Goal: Book appointment/travel/reservation

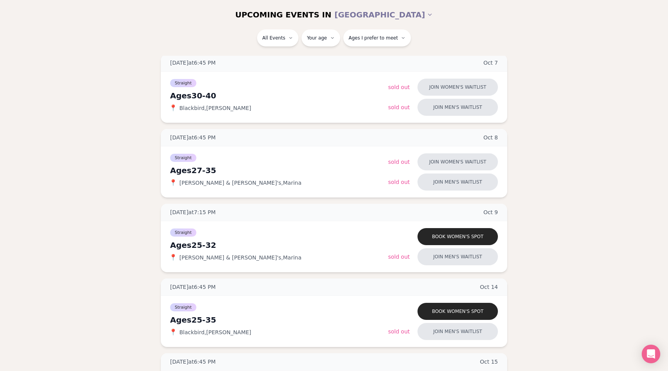
scroll to position [136, 0]
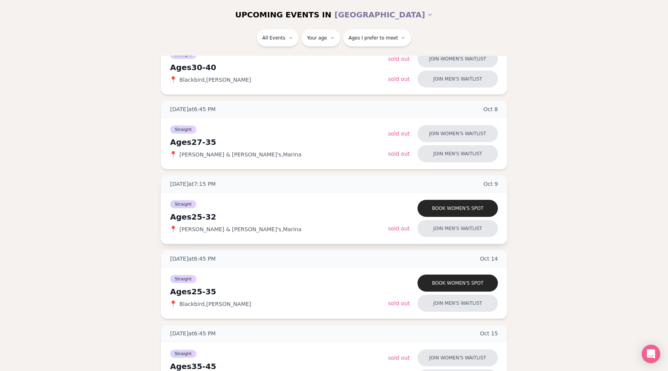
click at [193, 229] on span "[PERSON_NAME] & [PERSON_NAME]'s , [PERSON_NAME]" at bounding box center [241, 229] width 122 height 8
click at [198, 229] on span "[PERSON_NAME] & [PERSON_NAME]'s , [PERSON_NAME]" at bounding box center [241, 229] width 122 height 8
click at [204, 229] on span "[PERSON_NAME] & [PERSON_NAME]'s , [PERSON_NAME]" at bounding box center [241, 229] width 122 height 8
click at [207, 229] on span "[PERSON_NAME] & [PERSON_NAME]'s , [PERSON_NAME]" at bounding box center [241, 229] width 122 height 8
click at [210, 229] on span "[PERSON_NAME] & [PERSON_NAME]'s , [PERSON_NAME]" at bounding box center [241, 229] width 122 height 8
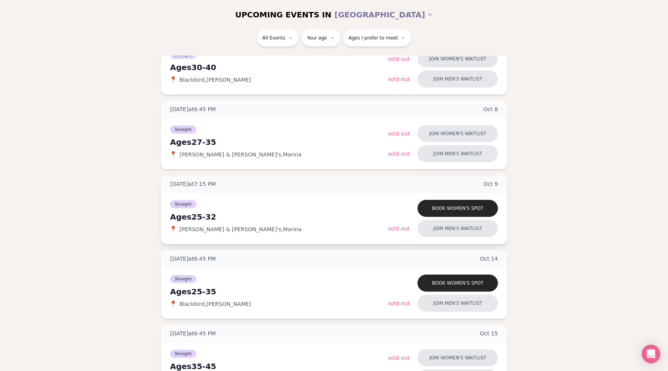
click at [219, 229] on span "[PERSON_NAME] & [PERSON_NAME]'s , [PERSON_NAME]" at bounding box center [241, 229] width 122 height 8
click at [227, 229] on span "[PERSON_NAME] & [PERSON_NAME]'s , [PERSON_NAME]" at bounding box center [241, 229] width 122 height 8
click at [206, 183] on span "[DATE] at 7:15 PM" at bounding box center [193, 184] width 46 height 8
click at [210, 183] on span "[DATE] at 7:15 PM" at bounding box center [193, 184] width 46 height 8
click at [215, 183] on span "[DATE] at 7:15 PM" at bounding box center [193, 184] width 46 height 8
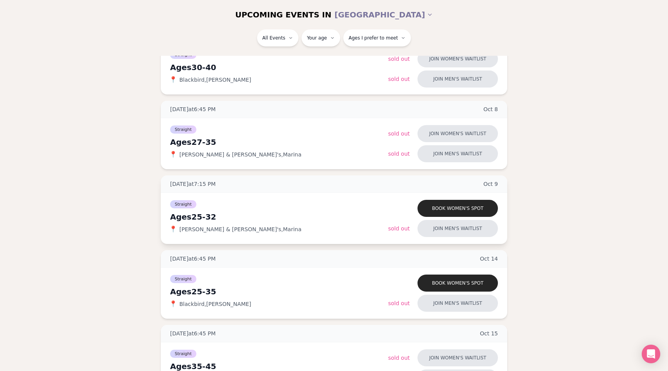
click at [216, 184] on span "[DATE] at 7:15 PM" at bounding box center [193, 184] width 46 height 8
click at [214, 184] on span "[DATE] at 7:15 PM" at bounding box center [193, 184] width 46 height 8
click at [206, 184] on span "[DATE] at 7:15 PM" at bounding box center [193, 184] width 46 height 8
click at [205, 184] on span "[DATE] at 7:15 PM" at bounding box center [193, 184] width 46 height 8
click at [211, 183] on span "[DATE] at 7:15 PM" at bounding box center [193, 184] width 46 height 8
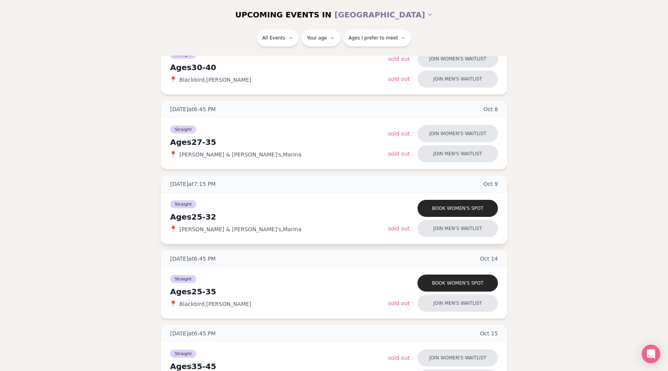
click at [214, 184] on span "[DATE] at 7:15 PM" at bounding box center [193, 184] width 46 height 8
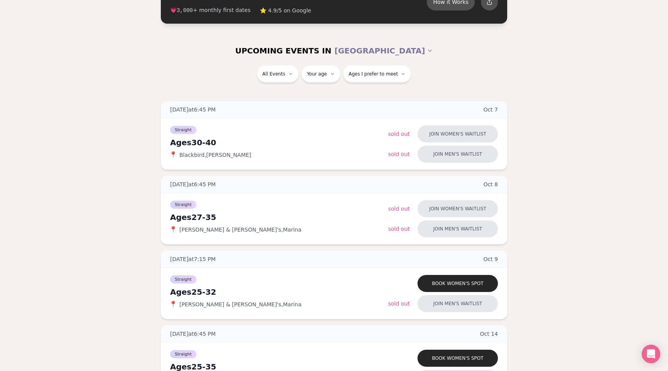
scroll to position [62, 0]
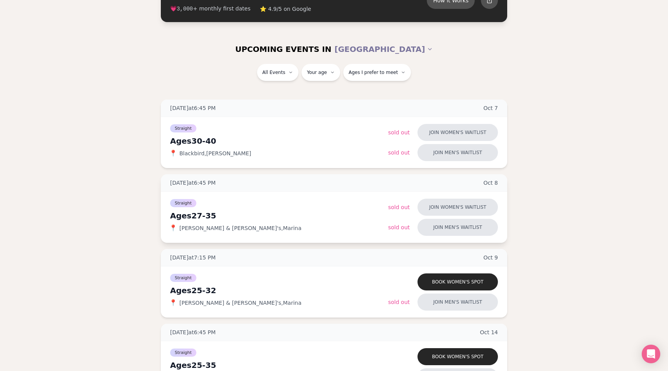
click at [188, 228] on span "[PERSON_NAME] & [PERSON_NAME]'s , [PERSON_NAME]" at bounding box center [241, 228] width 122 height 8
click at [193, 227] on span "[PERSON_NAME] & [PERSON_NAME]'s , [PERSON_NAME]" at bounding box center [241, 228] width 122 height 8
click at [197, 228] on span "[PERSON_NAME] & [PERSON_NAME]'s , [PERSON_NAME]" at bounding box center [241, 228] width 122 height 8
click at [202, 228] on span "[PERSON_NAME] & [PERSON_NAME]'s , [PERSON_NAME]" at bounding box center [241, 228] width 122 height 8
click at [205, 228] on span "[PERSON_NAME] & [PERSON_NAME]'s , [PERSON_NAME]" at bounding box center [241, 228] width 122 height 8
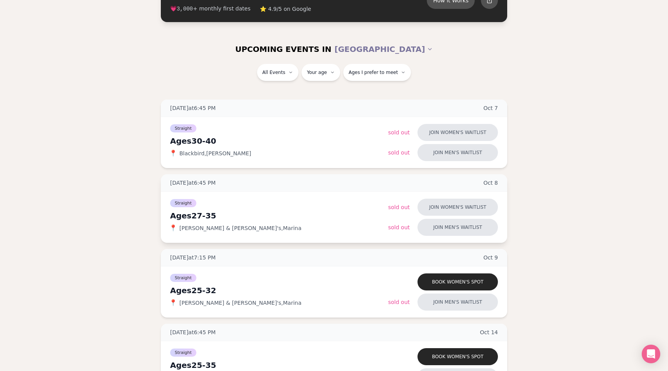
click at [207, 228] on span "[PERSON_NAME] & [PERSON_NAME]'s , [PERSON_NAME]" at bounding box center [241, 228] width 122 height 8
click at [210, 228] on span "[PERSON_NAME] & [PERSON_NAME]'s , [PERSON_NAME]" at bounding box center [241, 228] width 122 height 8
click at [219, 228] on span "[PERSON_NAME] & [PERSON_NAME]'s , [PERSON_NAME]" at bounding box center [241, 228] width 122 height 8
click at [226, 228] on span "[PERSON_NAME] & [PERSON_NAME]'s , [PERSON_NAME]" at bounding box center [241, 228] width 122 height 8
